Goal: Check status

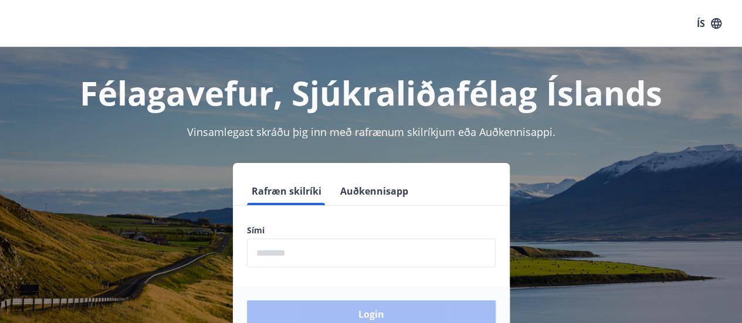
scroll to position [59, 0]
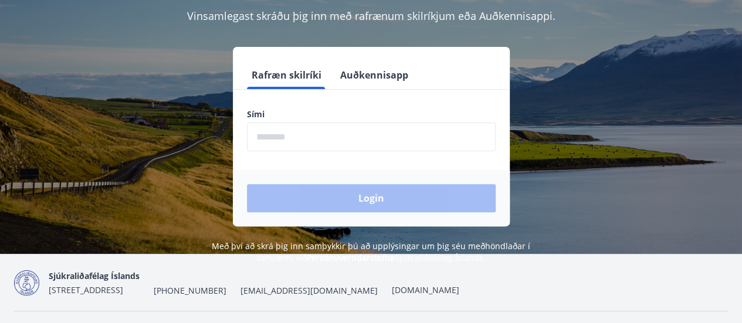
scroll to position [117, 0]
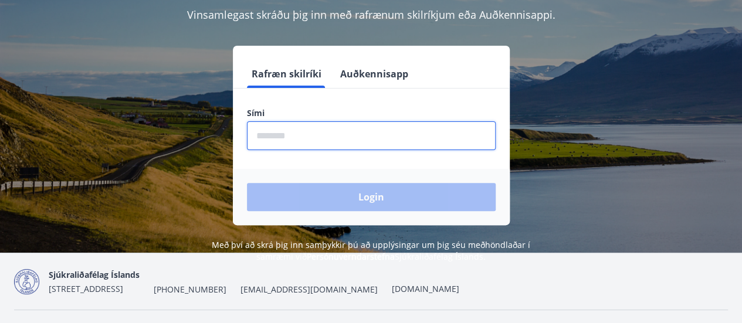
click at [394, 134] on input "phone" at bounding box center [371, 135] width 249 height 29
type input "********"
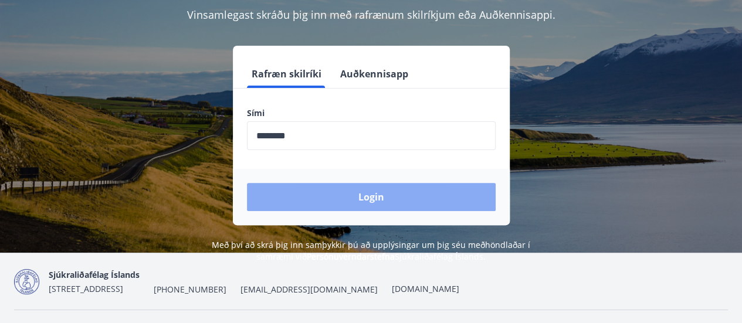
click at [413, 194] on button "Login" at bounding box center [371, 197] width 249 height 28
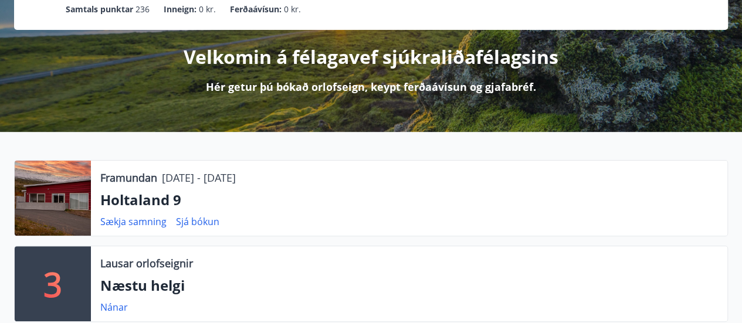
scroll to position [117, 0]
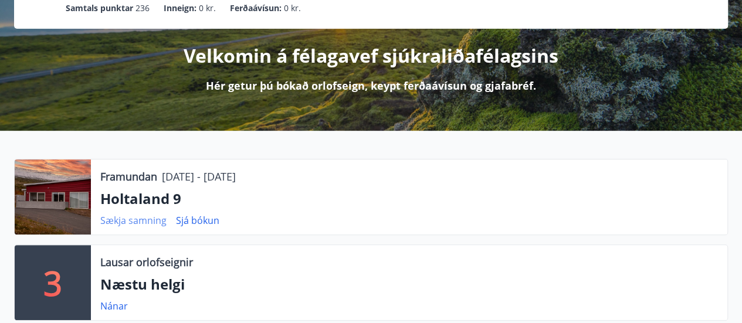
click at [150, 225] on link "Sækja samning" at bounding box center [133, 220] width 66 height 13
click at [195, 219] on link "Sjá bókun" at bounding box center [197, 220] width 43 height 13
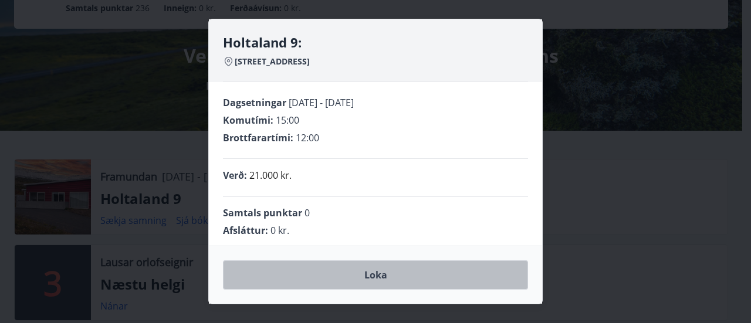
click at [383, 272] on button "Loka" at bounding box center [375, 274] width 305 height 29
